Goal: Task Accomplishment & Management: Use online tool/utility

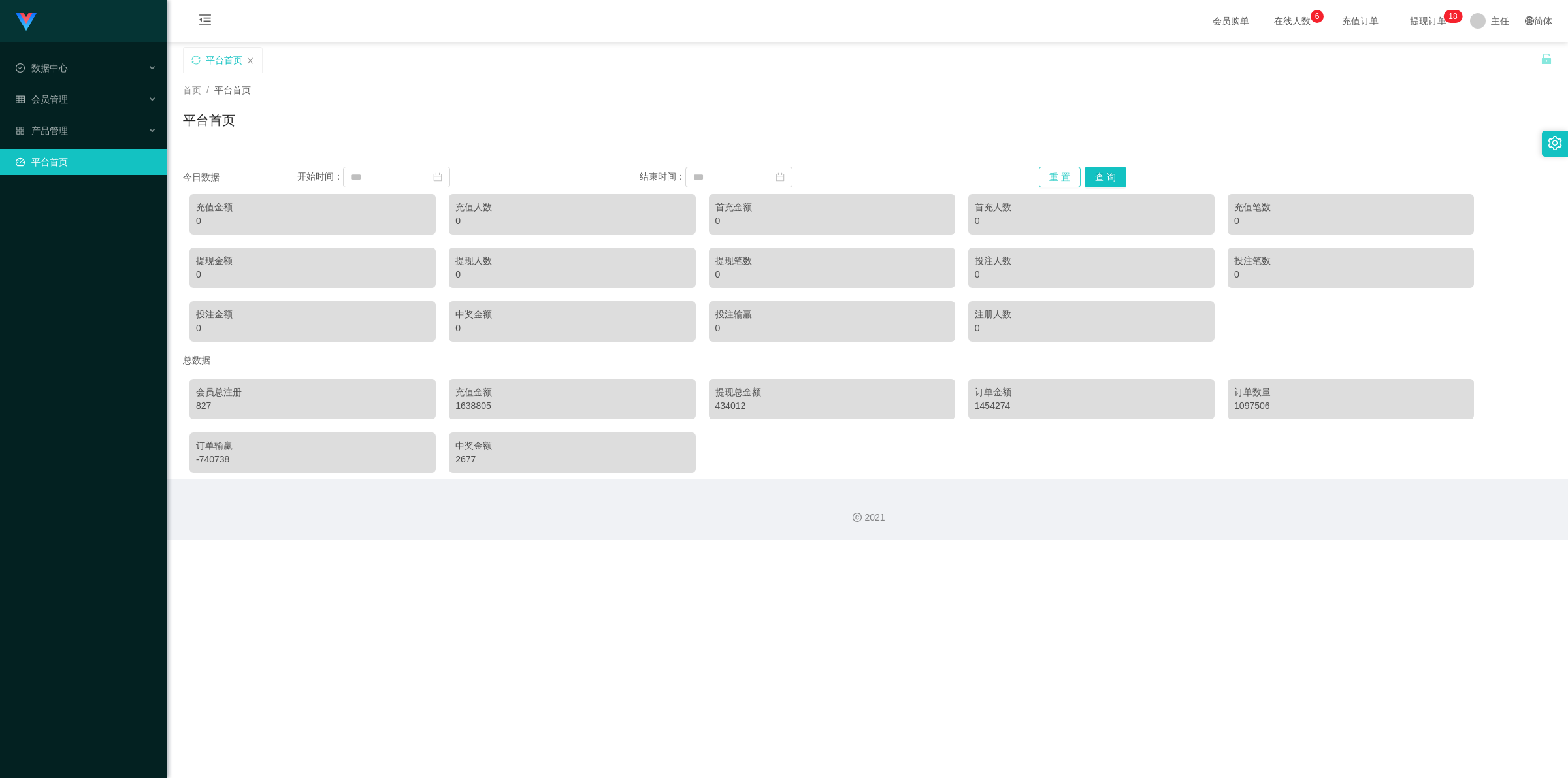
click at [728, 170] on button "重 置" at bounding box center [1059, 177] width 42 height 21
click at [76, 95] on div "会员管理" at bounding box center [83, 99] width 167 height 26
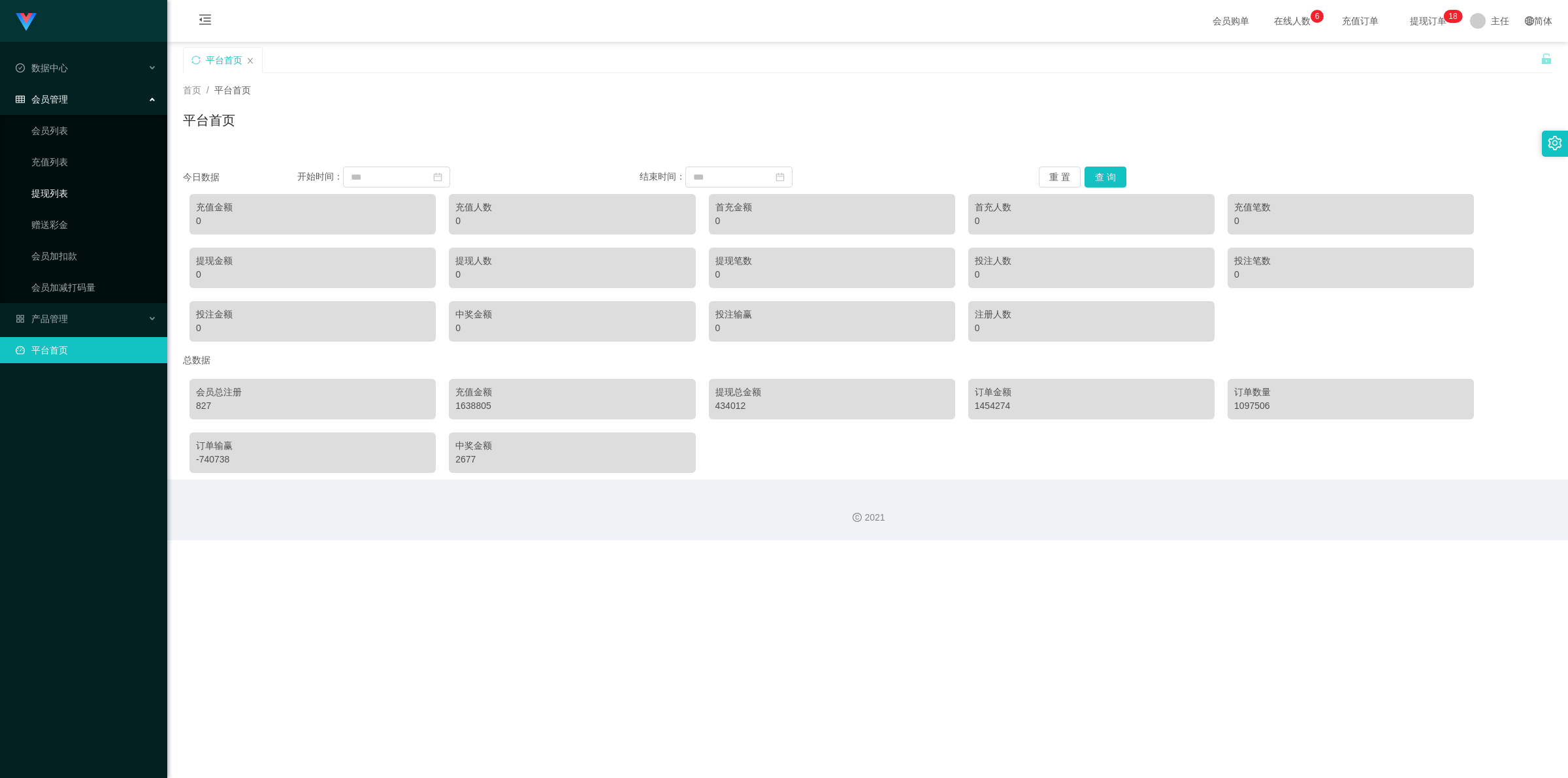
click at [62, 188] on link "提现列表" at bounding box center [94, 193] width 126 height 26
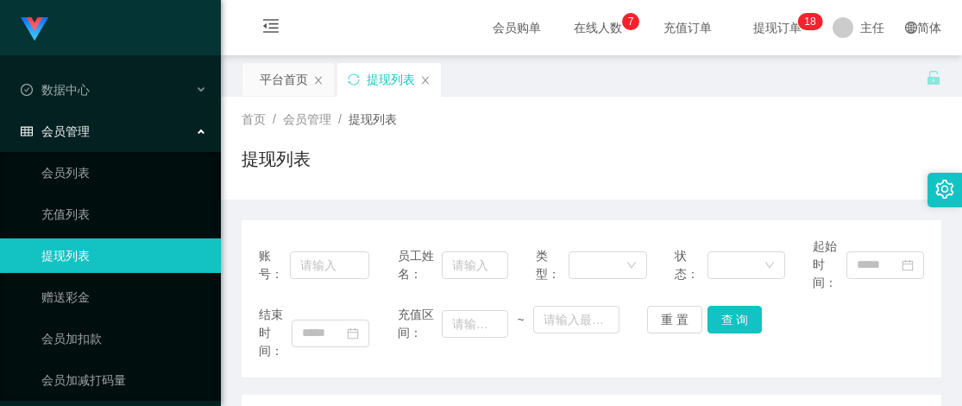
click at [696, 117] on div "首页 / 会员管理 / 提现列表 /" at bounding box center [592, 119] width 700 height 18
click at [765, 22] on span "提现订单 0 1 2 3 4 5 6 7 8 9 0 1 2 3 4 5 6 7 8 9 0 1 2 3 4 5 6 7 8 9 0 1 2 3 4 5 6 …" at bounding box center [778, 28] width 66 height 12
click at [635, 123] on div "首页 / 会员管理 / 提现列表 /" at bounding box center [592, 119] width 700 height 18
click at [622, 148] on div "提现列表" at bounding box center [592, 166] width 700 height 40
click at [472, 369] on div "账号： 员工姓名： 类型： 状态： 起始时间： 结束时间： 充值区间： ~ 重 置 查 询" at bounding box center [592, 298] width 700 height 157
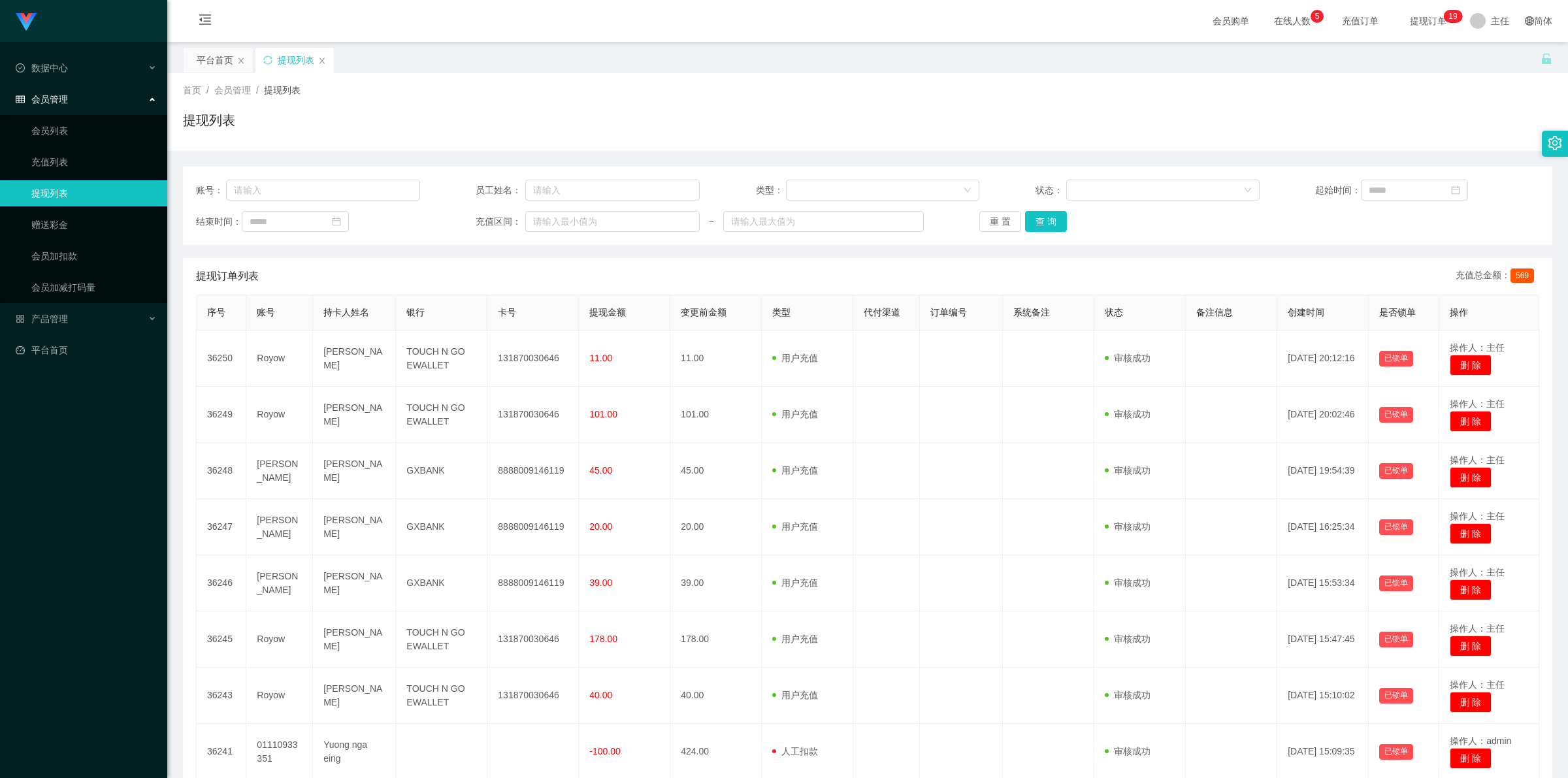
click at [728, 11] on span "提现订单 0 1 2 3 4 5 6 7 8 9 0 1 2 3 4 5 6 7 8 9 0 1 2 3 4 5 6 7 8 9 0 1 2 3 4 5 6 …" at bounding box center [1429, 20] width 68 height 42
click at [728, 217] on button "重 置" at bounding box center [1000, 222] width 42 height 21
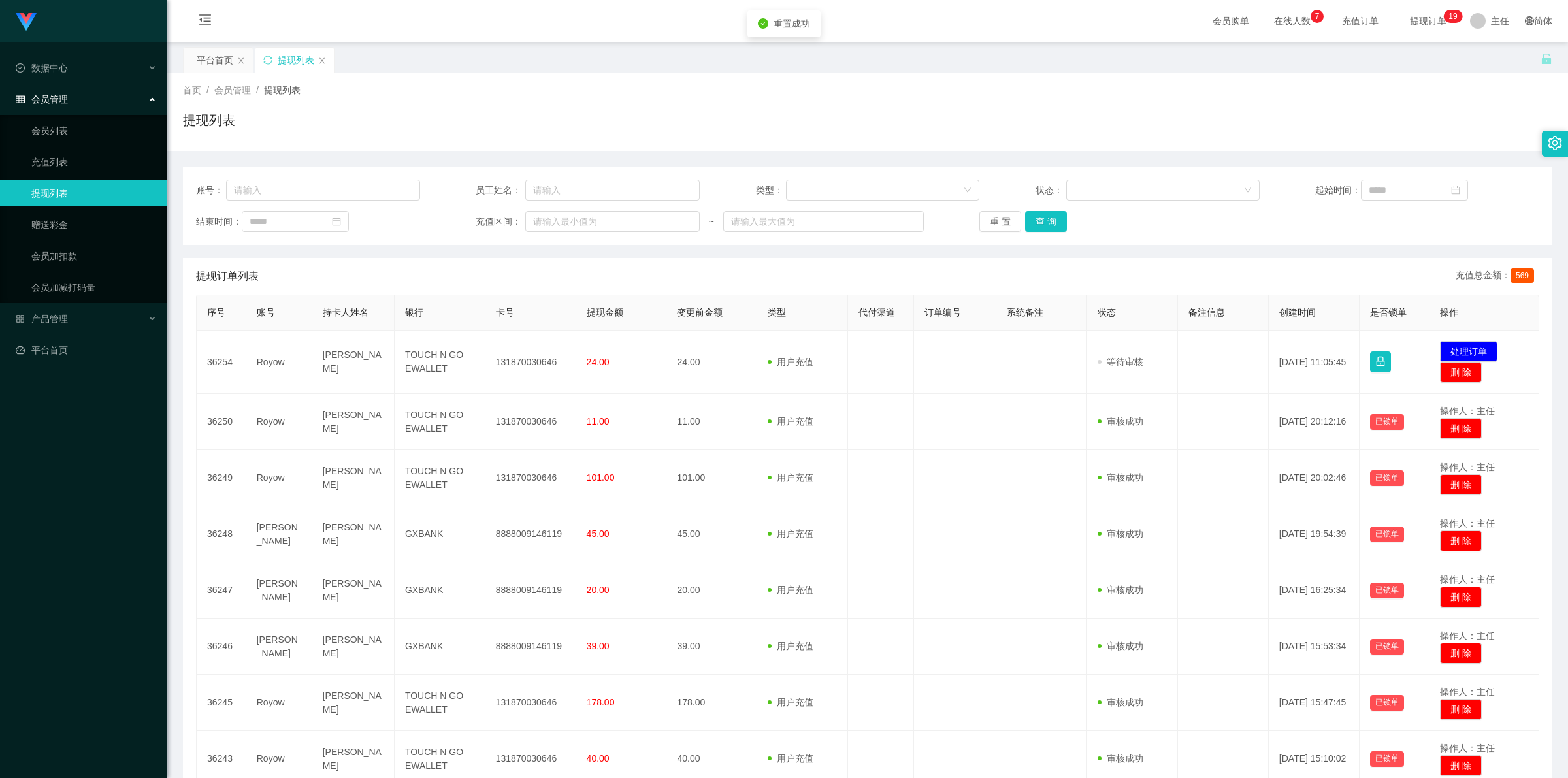
click at [529, 307] on td "131870030646" at bounding box center [531, 363] width 91 height 64
copy td "131870030646"
click at [728, 307] on button "处理订单" at bounding box center [1469, 352] width 58 height 21
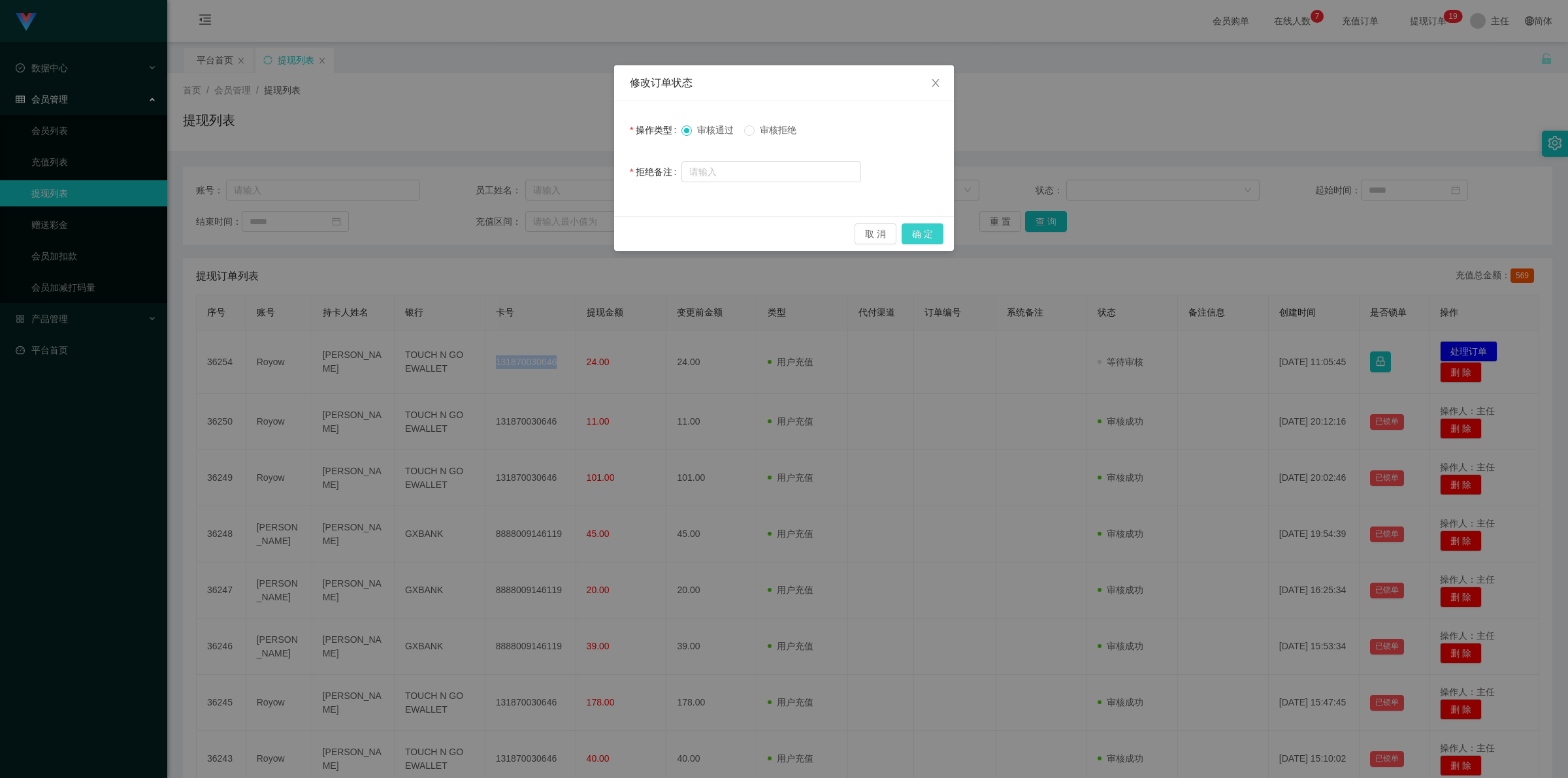
click at [728, 227] on button "确 定" at bounding box center [922, 234] width 42 height 21
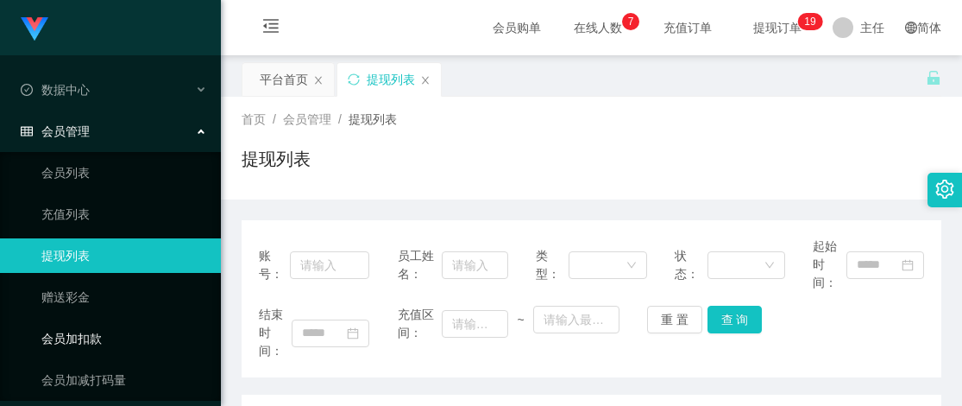
click at [177, 345] on link "会员加扣款" at bounding box center [124, 338] width 166 height 35
